Goal: Task Accomplishment & Management: Complete application form

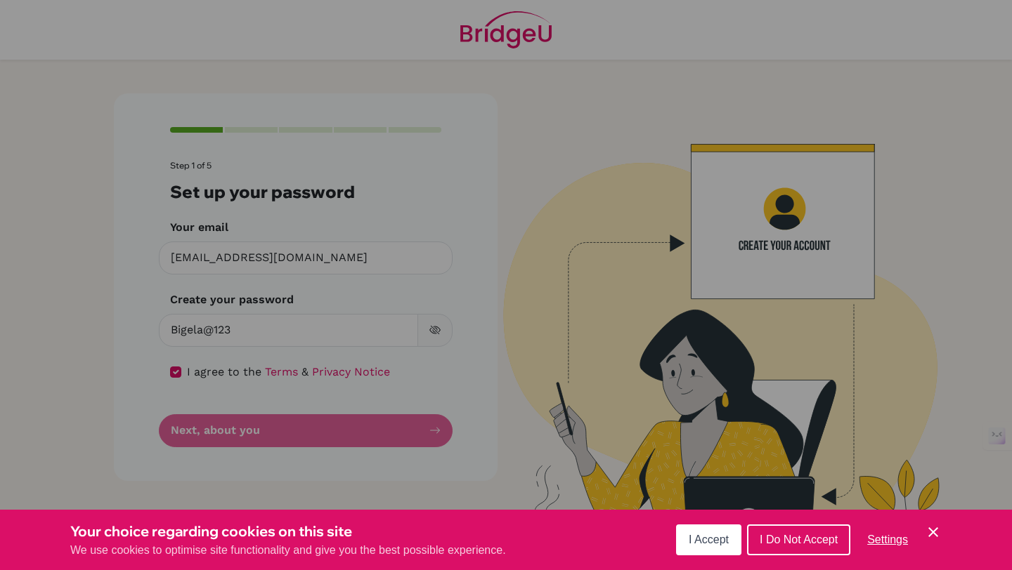
click at [705, 541] on span "I Accept" at bounding box center [708, 540] width 40 height 12
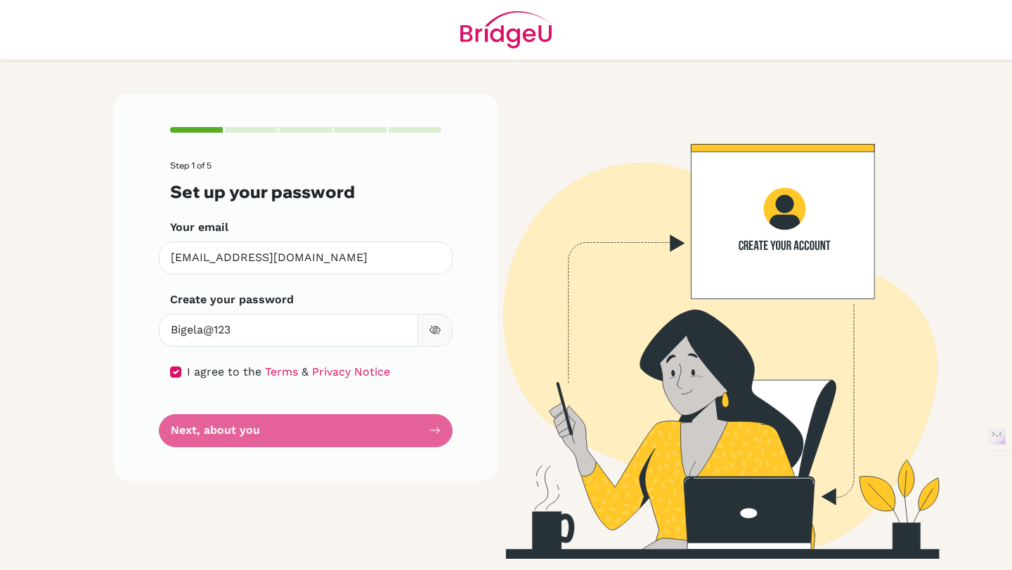
click at [318, 425] on form "Step 1 of 5 Set up your password Your email [EMAIL_ADDRESS][DOMAIN_NAME] Invali…" at bounding box center [305, 304] width 271 height 287
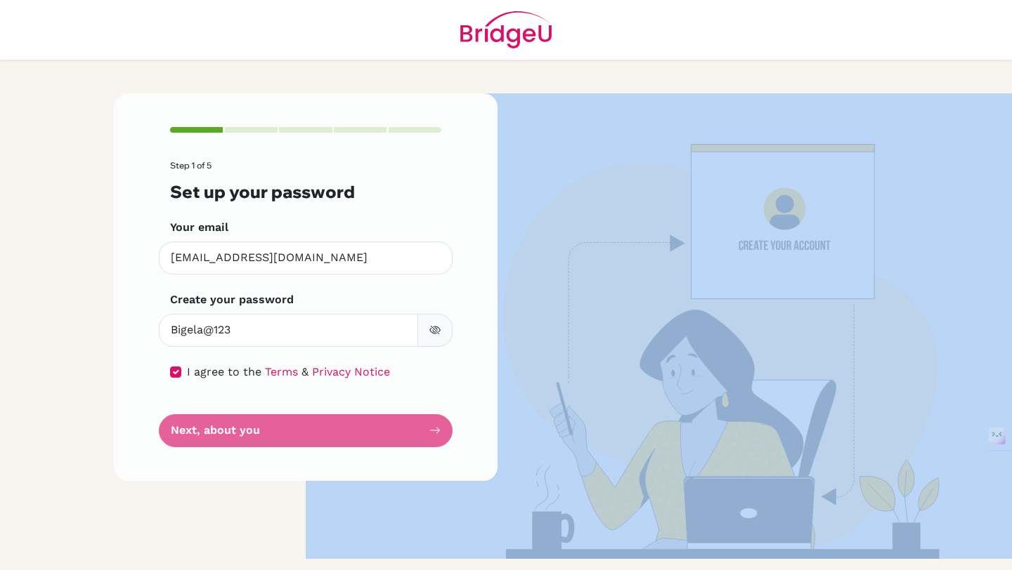
click at [318, 425] on form "Step 1 of 5 Set up your password Your email [EMAIL_ADDRESS][DOMAIN_NAME] Invali…" at bounding box center [305, 304] width 271 height 287
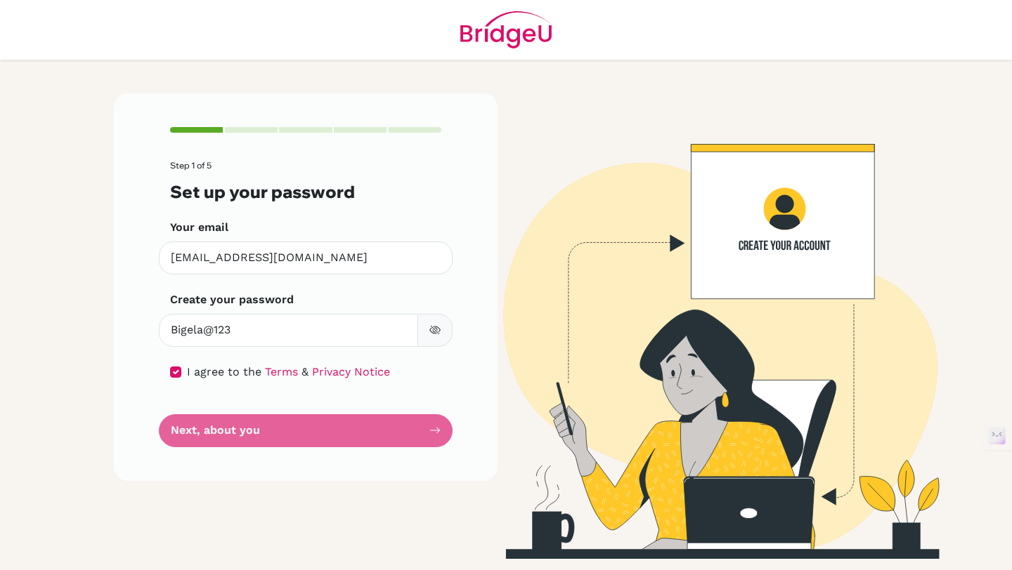
click at [185, 507] on div "Step 1 of 5 Set up your password Your email [EMAIL_ADDRESS][DOMAIN_NAME] Invali…" at bounding box center [305, 326] width 400 height 466
click at [249, 420] on form "Step 1 of 5 Set up your password Your email [EMAIL_ADDRESS][DOMAIN_NAME] Invali…" at bounding box center [305, 304] width 271 height 287
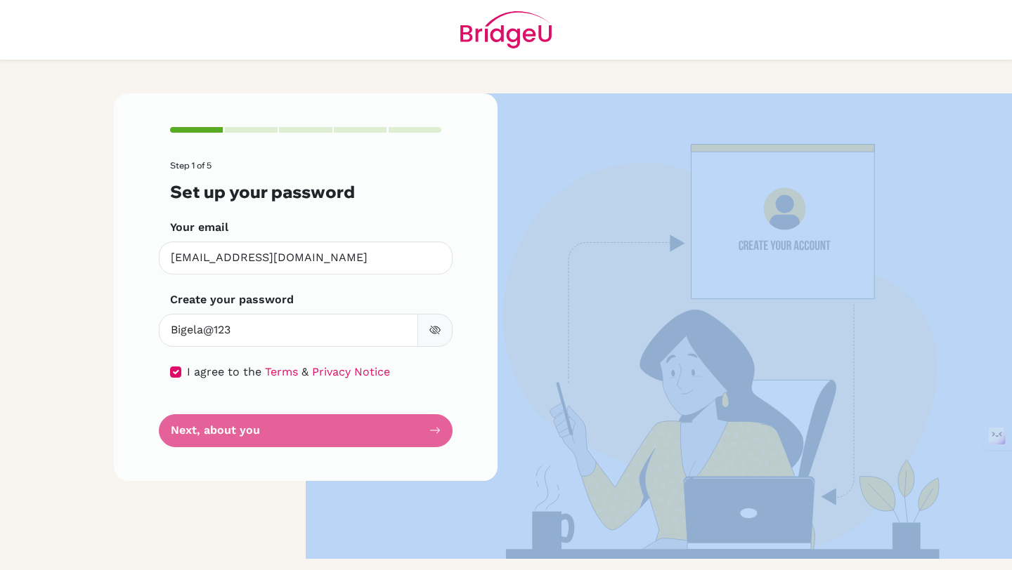
click at [249, 420] on form "Step 1 of 5 Set up your password Your email [EMAIL_ADDRESS][DOMAIN_NAME] Invali…" at bounding box center [305, 304] width 271 height 287
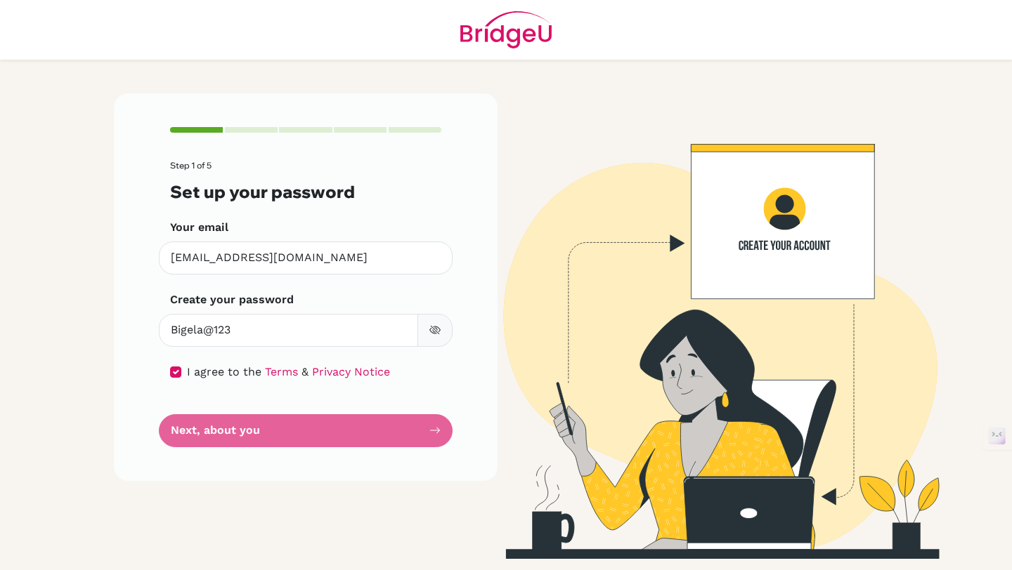
click at [417, 440] on form "Step 1 of 5 Set up your password Your email [EMAIL_ADDRESS][DOMAIN_NAME] Invali…" at bounding box center [305, 304] width 271 height 287
click at [452, 440] on div "Step 1 of 5 Set up your password Your email [EMAIL_ADDRESS][DOMAIN_NAME] Invali…" at bounding box center [306, 287] width 384 height 388
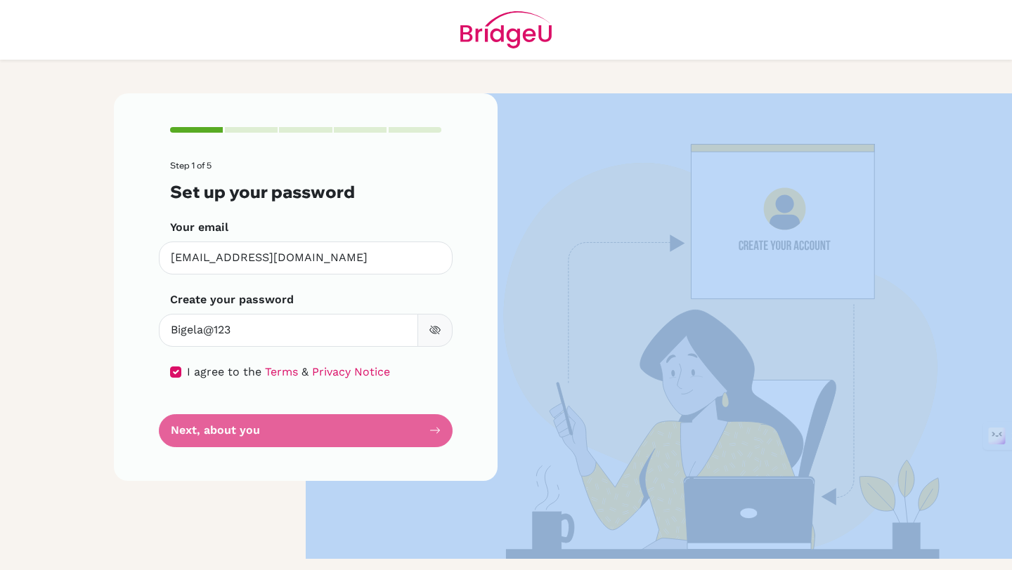
click at [452, 440] on div "Step 1 of 5 Set up your password Your email [EMAIL_ADDRESS][DOMAIN_NAME] Invali…" at bounding box center [306, 287] width 384 height 388
click at [626, 399] on img at bounding box center [706, 326] width 801 height 466
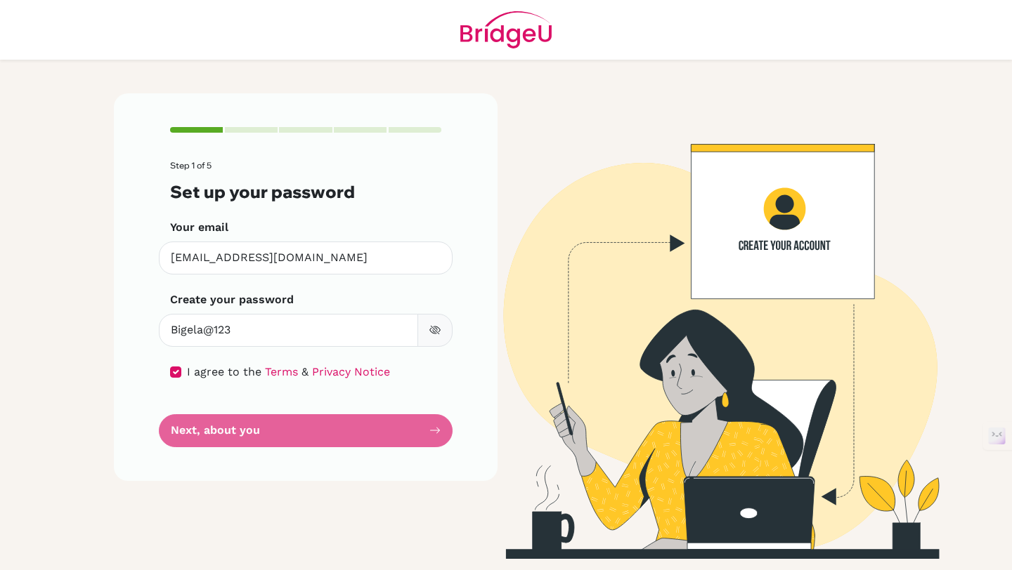
click at [346, 432] on form "Step 1 of 5 Set up your password Your email [EMAIL_ADDRESS][DOMAIN_NAME] Invali…" at bounding box center [305, 304] width 271 height 287
click at [344, 431] on form "Step 1 of 5 Set up your password Your email [EMAIL_ADDRESS][DOMAIN_NAME] Invali…" at bounding box center [305, 304] width 271 height 287
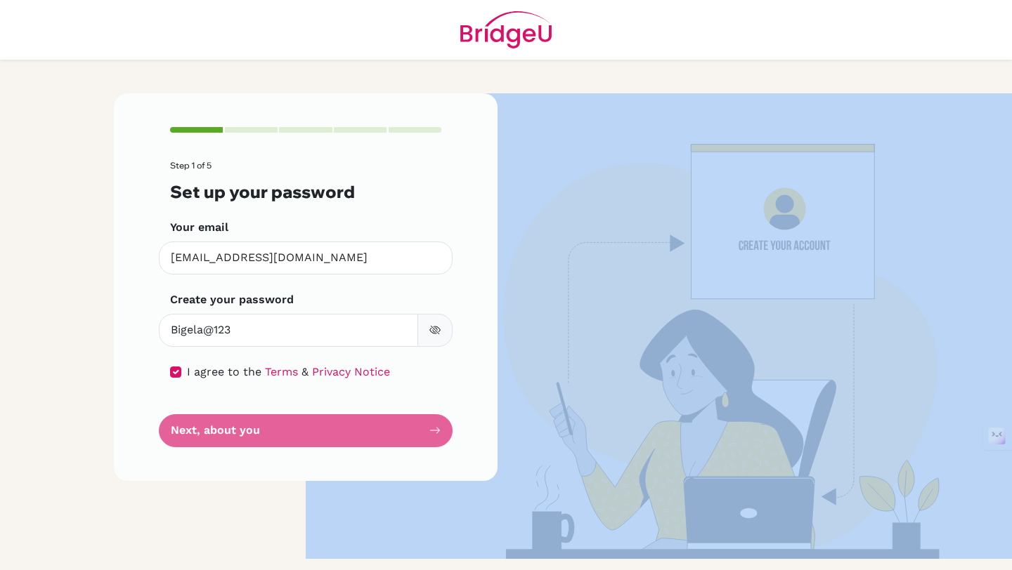
click at [344, 431] on form "Step 1 of 5 Set up your password Your email [EMAIL_ADDRESS][DOMAIN_NAME] Invali…" at bounding box center [305, 304] width 271 height 287
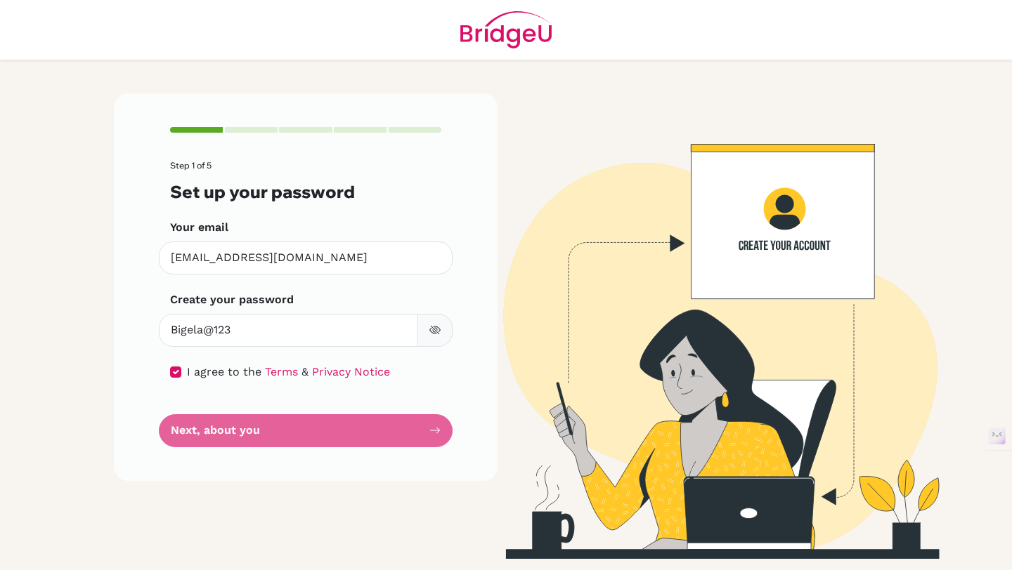
click at [390, 485] on div "Step 1 of 5 Set up your password Your email [EMAIL_ADDRESS][DOMAIN_NAME] Invali…" at bounding box center [305, 326] width 400 height 466
click at [333, 410] on form "Step 1 of 5 Set up your password Your email [EMAIL_ADDRESS][DOMAIN_NAME] Invali…" at bounding box center [305, 304] width 271 height 287
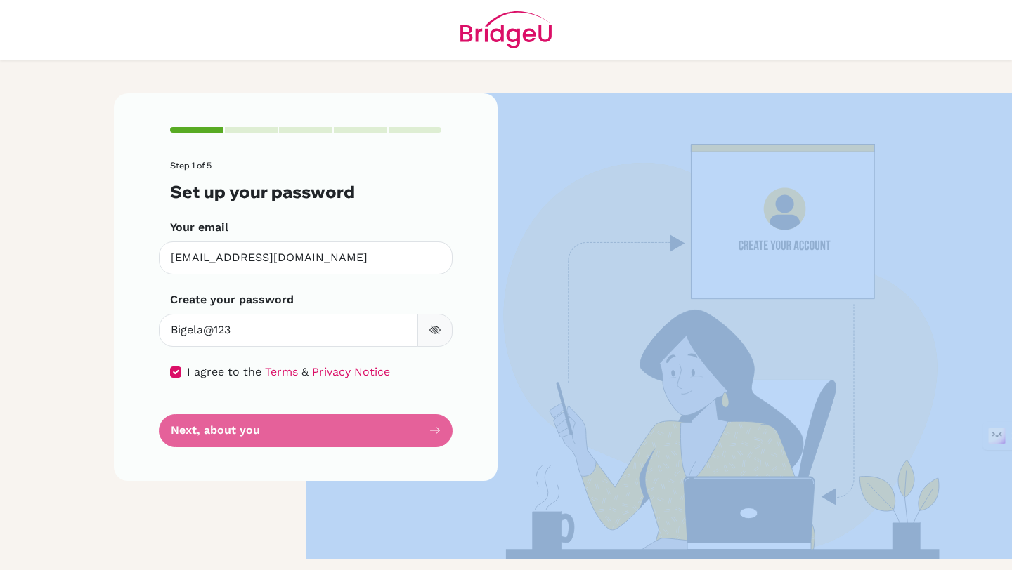
click at [333, 410] on form "Step 1 of 5 Set up your password Your email [EMAIL_ADDRESS][DOMAIN_NAME] Invali…" at bounding box center [305, 304] width 271 height 287
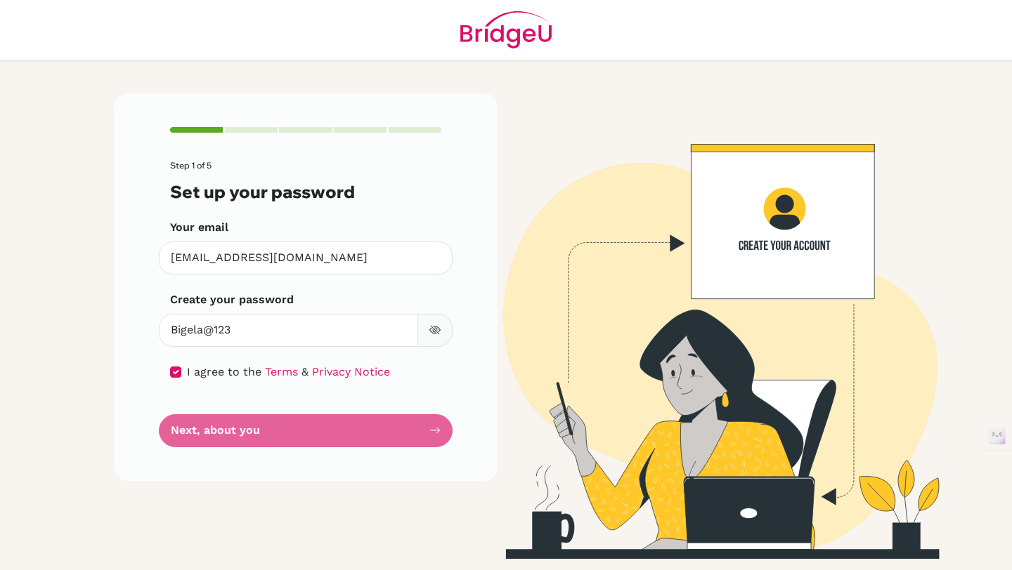
click at [311, 429] on form "Step 1 of 5 Set up your password Your email [EMAIL_ADDRESS][DOMAIN_NAME] Invali…" at bounding box center [305, 304] width 271 height 287
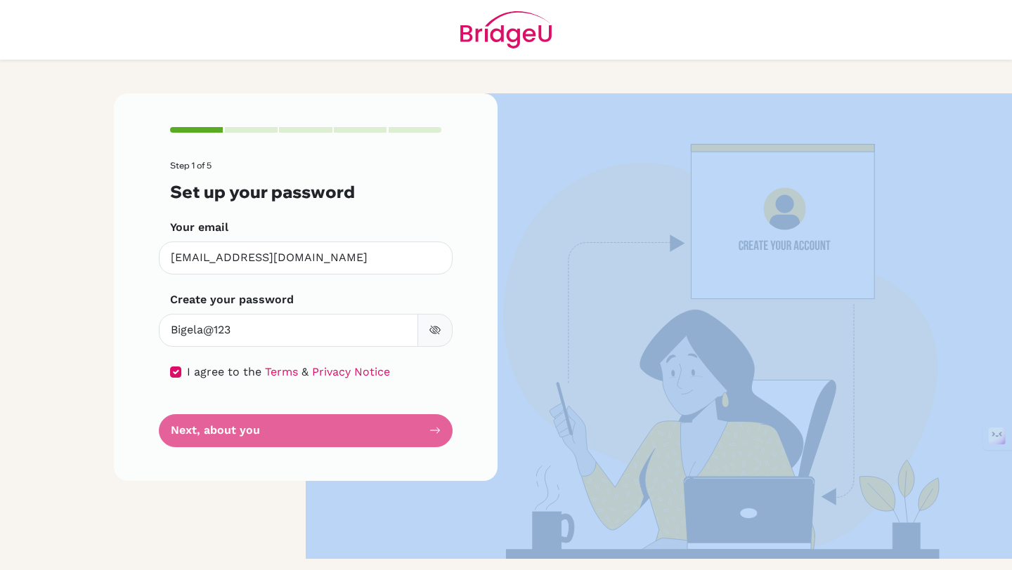
click at [311, 429] on form "Step 1 of 5 Set up your password Your email [EMAIL_ADDRESS][DOMAIN_NAME] Invali…" at bounding box center [305, 304] width 271 height 287
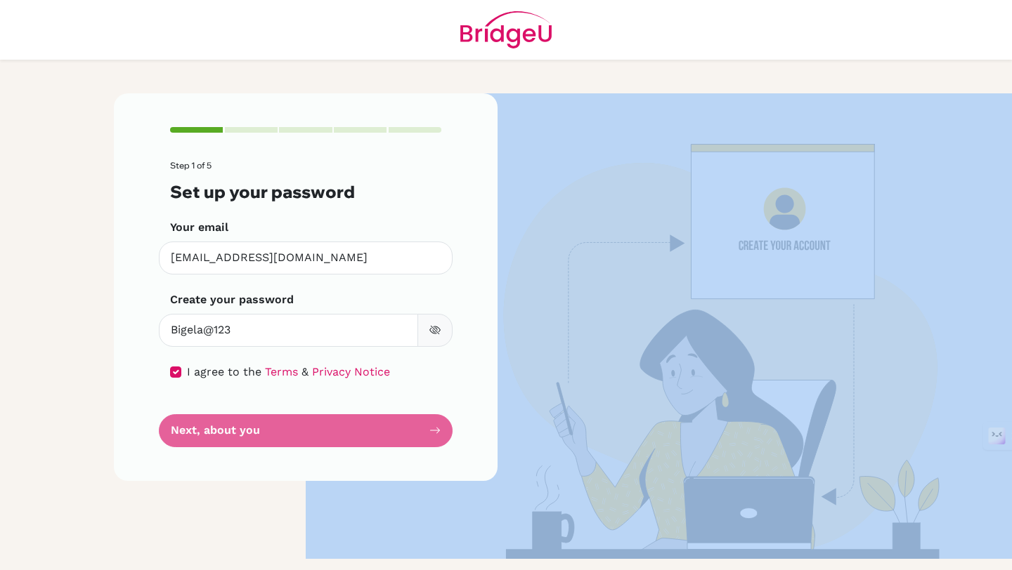
click at [311, 429] on form "Step 1 of 5 Set up your password Your email [EMAIL_ADDRESS][DOMAIN_NAME] Invali…" at bounding box center [305, 304] width 271 height 287
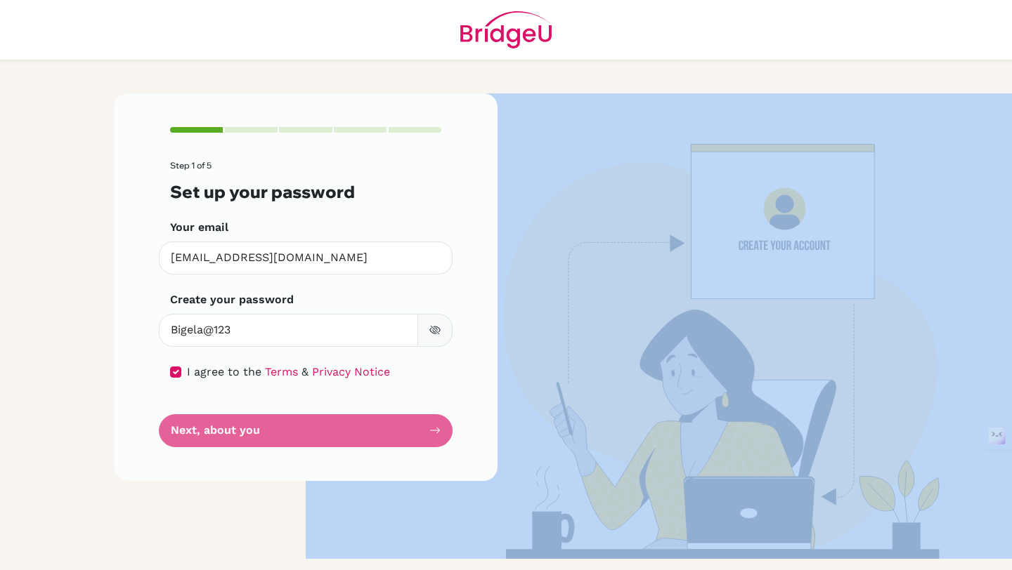
click at [311, 429] on form "Step 1 of 5 Set up your password Your email [EMAIL_ADDRESS][DOMAIN_NAME] Invali…" at bounding box center [305, 304] width 271 height 287
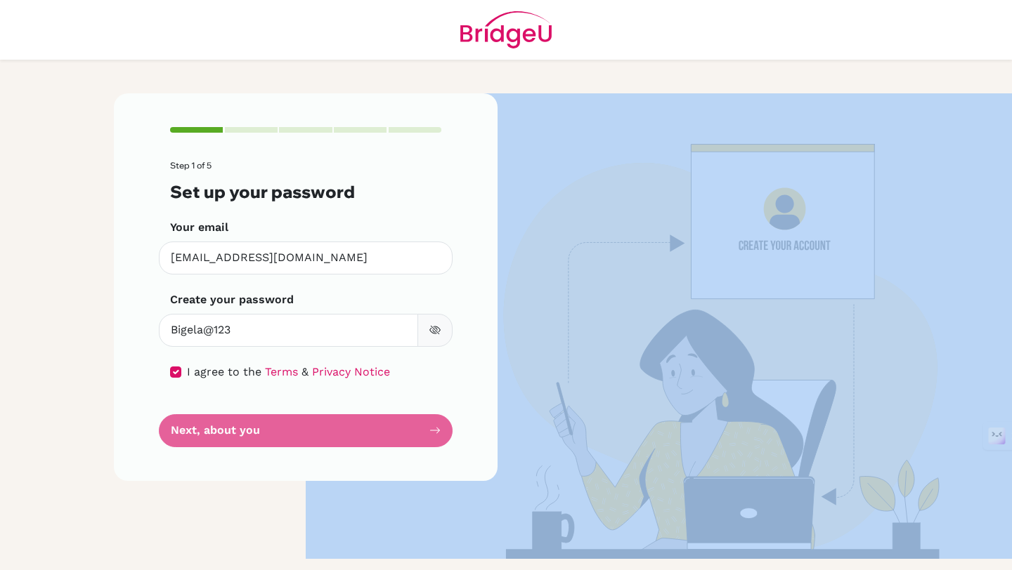
click at [311, 429] on form "Step 1 of 5 Set up your password Your email [EMAIL_ADDRESS][DOMAIN_NAME] Invali…" at bounding box center [305, 304] width 271 height 287
click at [581, 469] on img at bounding box center [706, 326] width 801 height 466
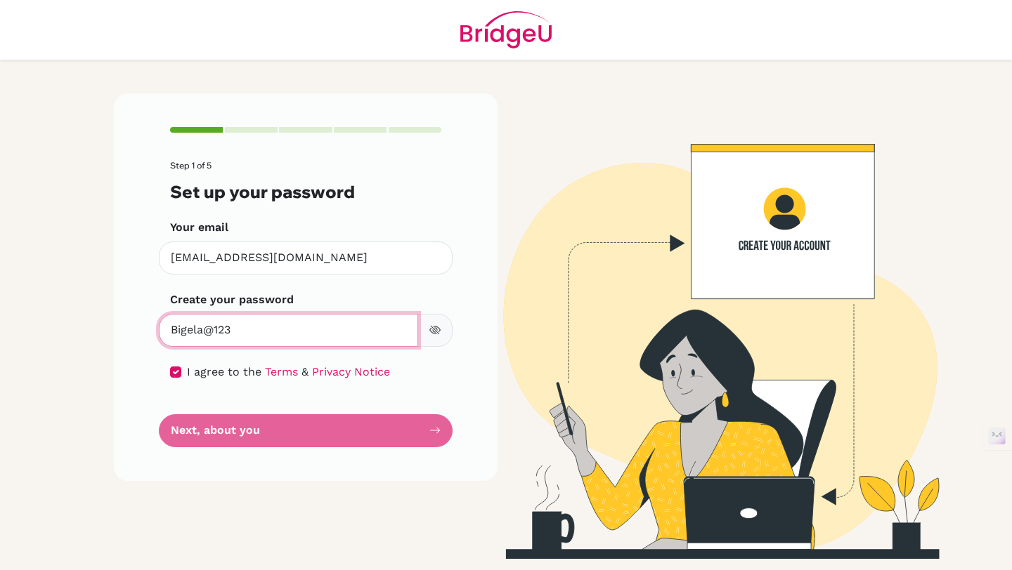
drag, startPoint x: 368, startPoint y: 336, endPoint x: 106, endPoint y: 319, distance: 262.6
click at [106, 319] on div "Step 1 of 5 Set up your password Your email [EMAIL_ADDRESS][DOMAIN_NAME] Invali…" at bounding box center [305, 326] width 400 height 466
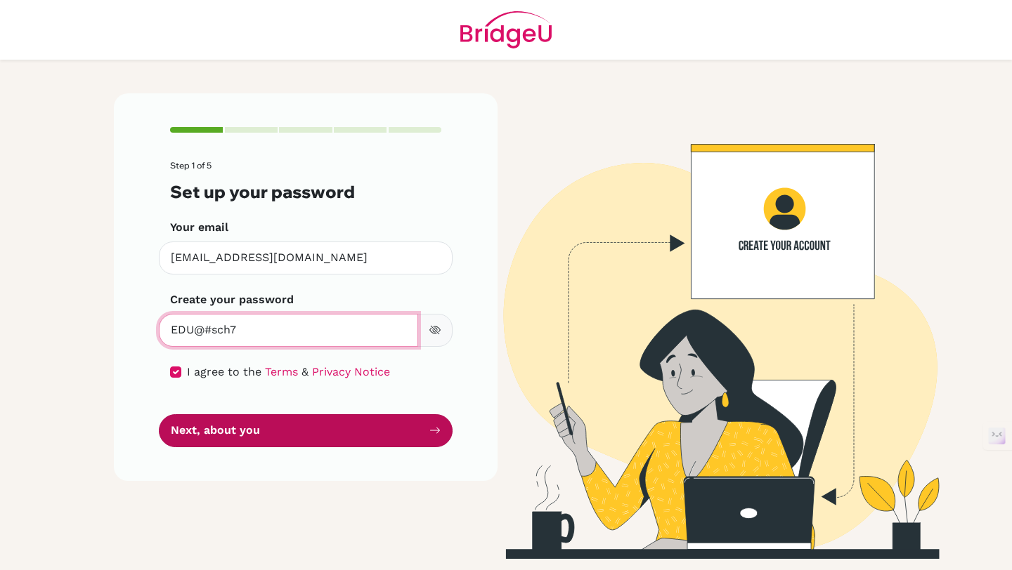
type input "EDU@#sch7"
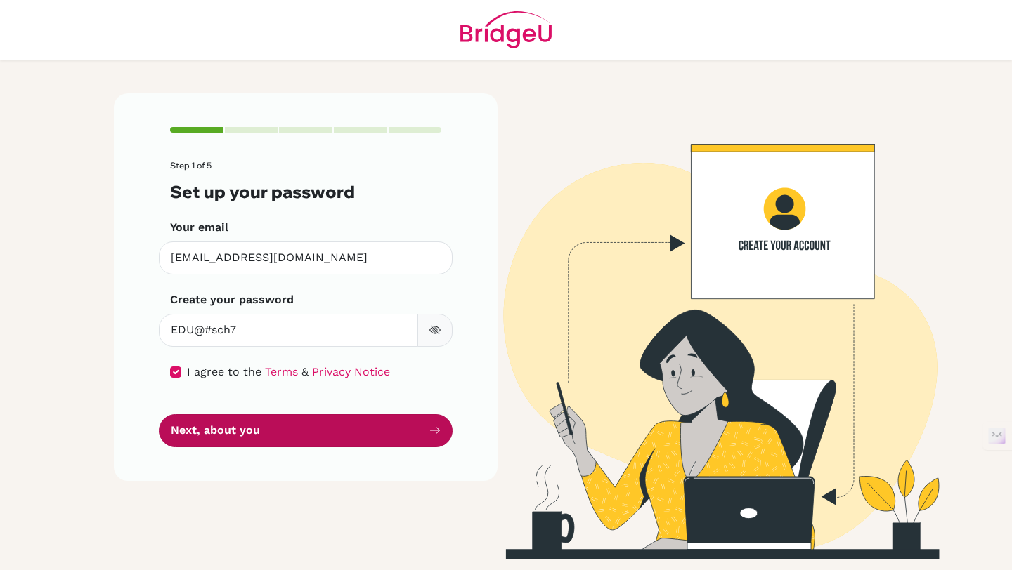
click at [248, 429] on button "Next, about you" at bounding box center [306, 430] width 294 height 33
